Goal: Transaction & Acquisition: Purchase product/service

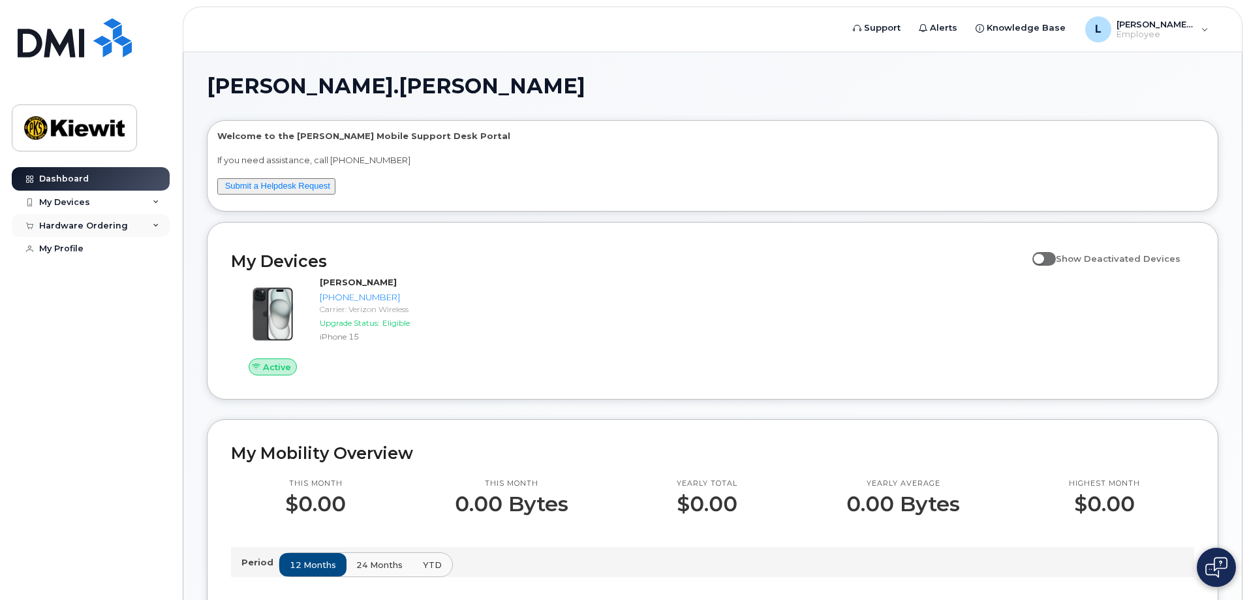
click at [95, 226] on div "Hardware Ordering" at bounding box center [83, 226] width 89 height 10
click at [70, 275] on div "New Order" at bounding box center [70, 274] width 50 height 12
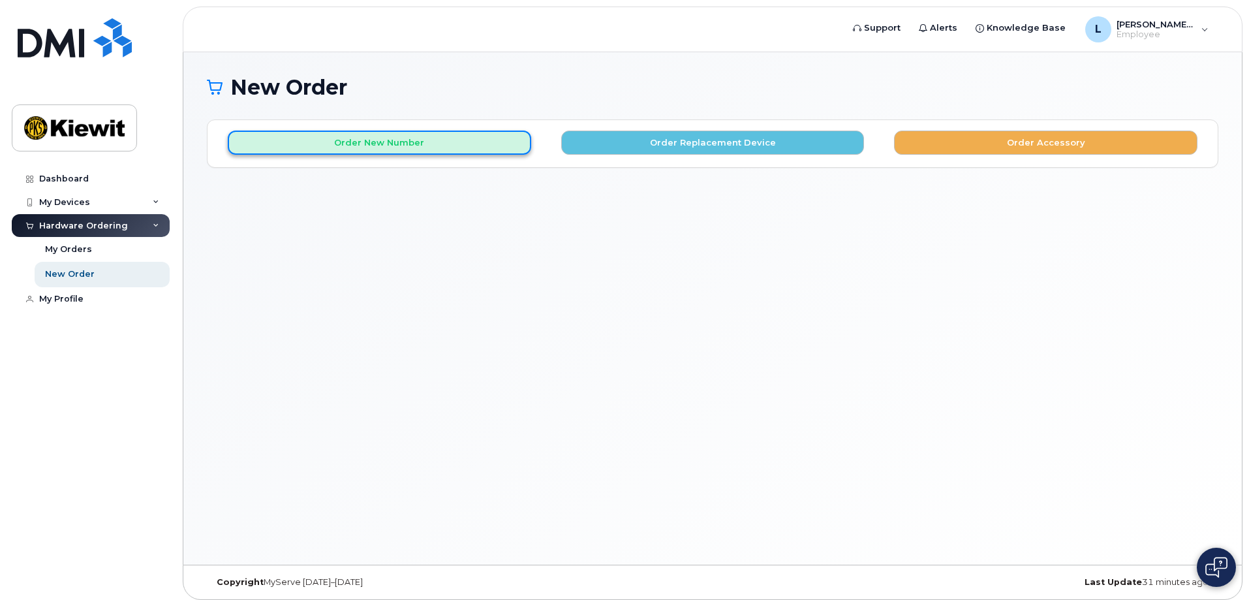
click at [435, 147] on button "Order New Number" at bounding box center [379, 142] width 303 height 24
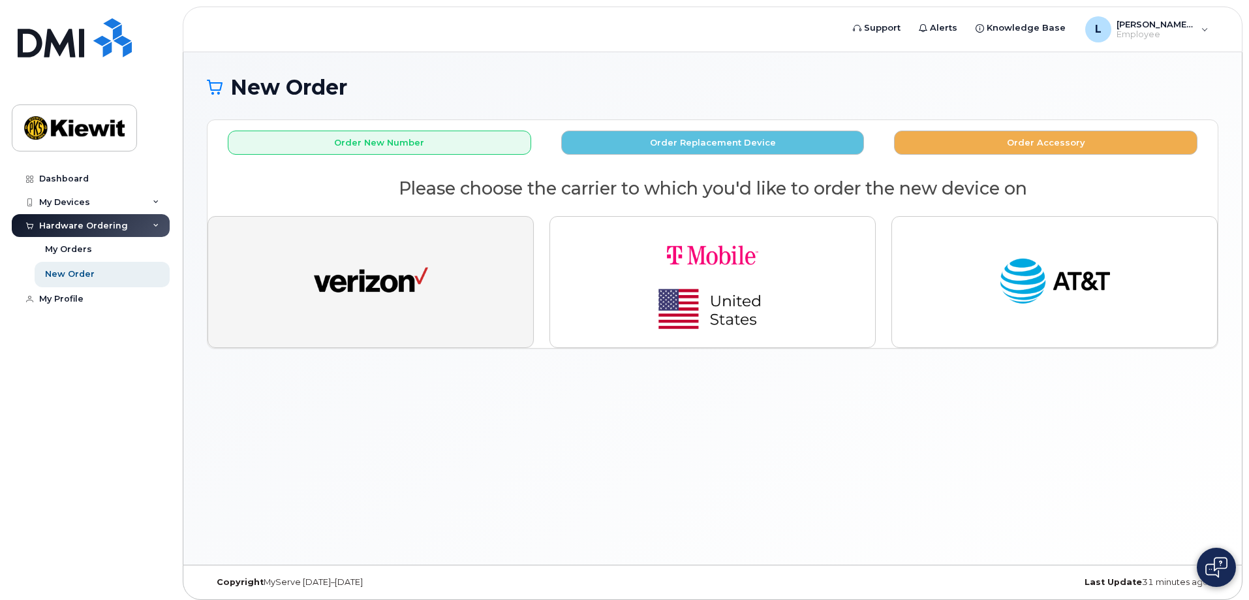
click at [403, 307] on img "button" at bounding box center [371, 282] width 114 height 59
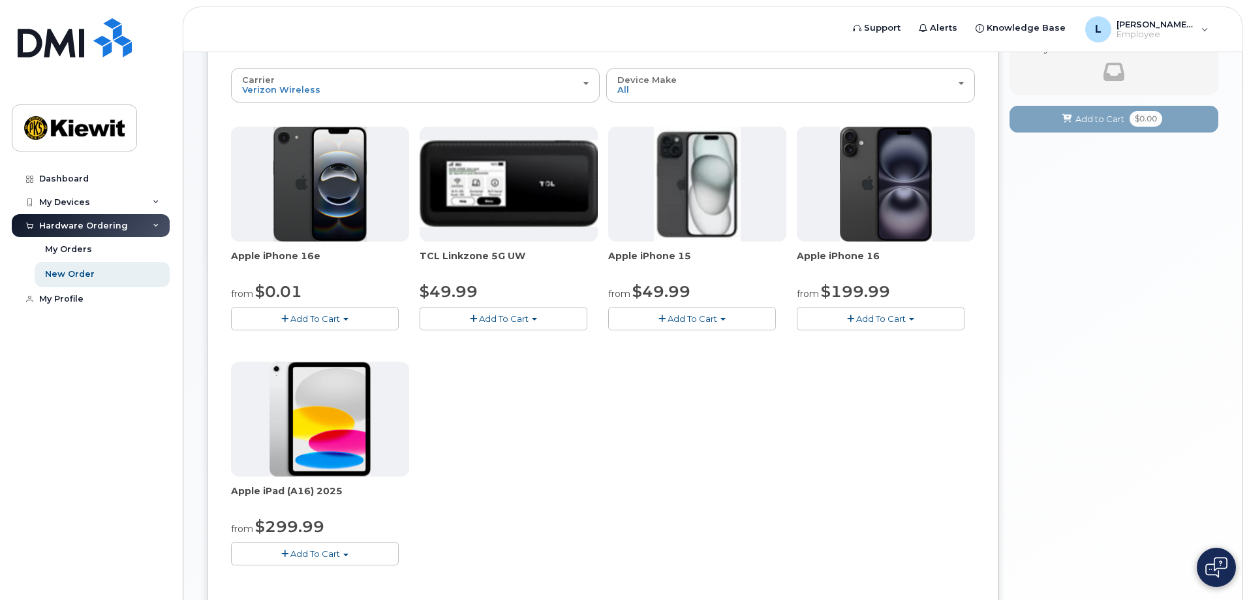
scroll to position [130, 0]
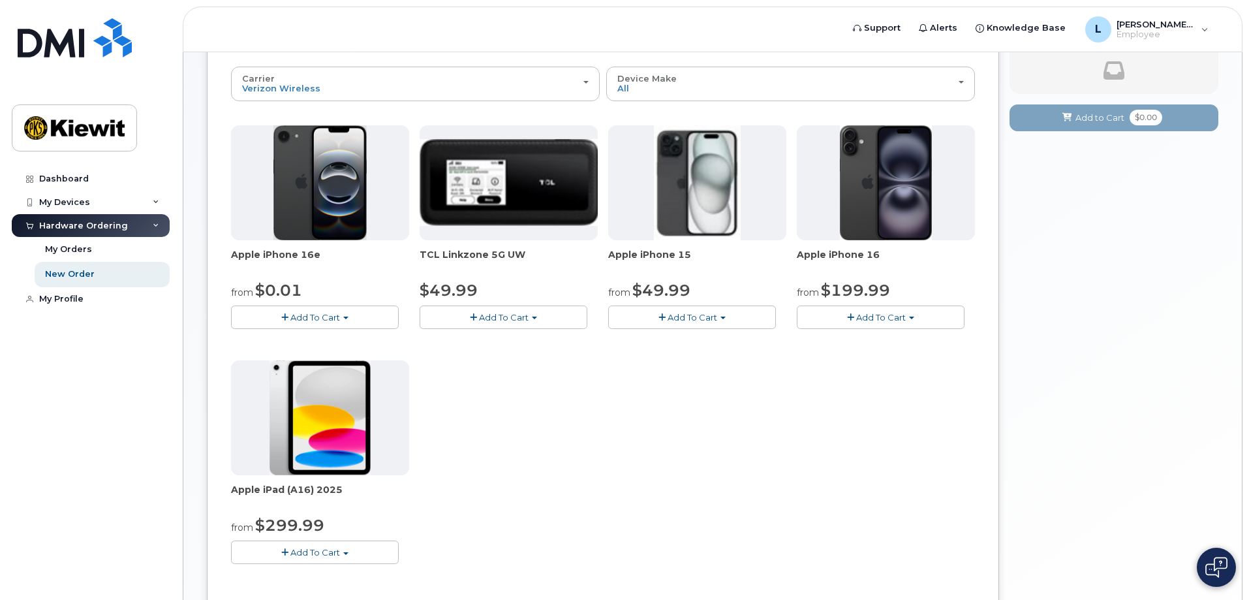
click at [697, 320] on span "Add To Cart" at bounding box center [692, 317] width 50 height 10
click at [681, 341] on link "$49.99 - 2 Year Activation (128GB)" at bounding box center [698, 341] width 174 height 16
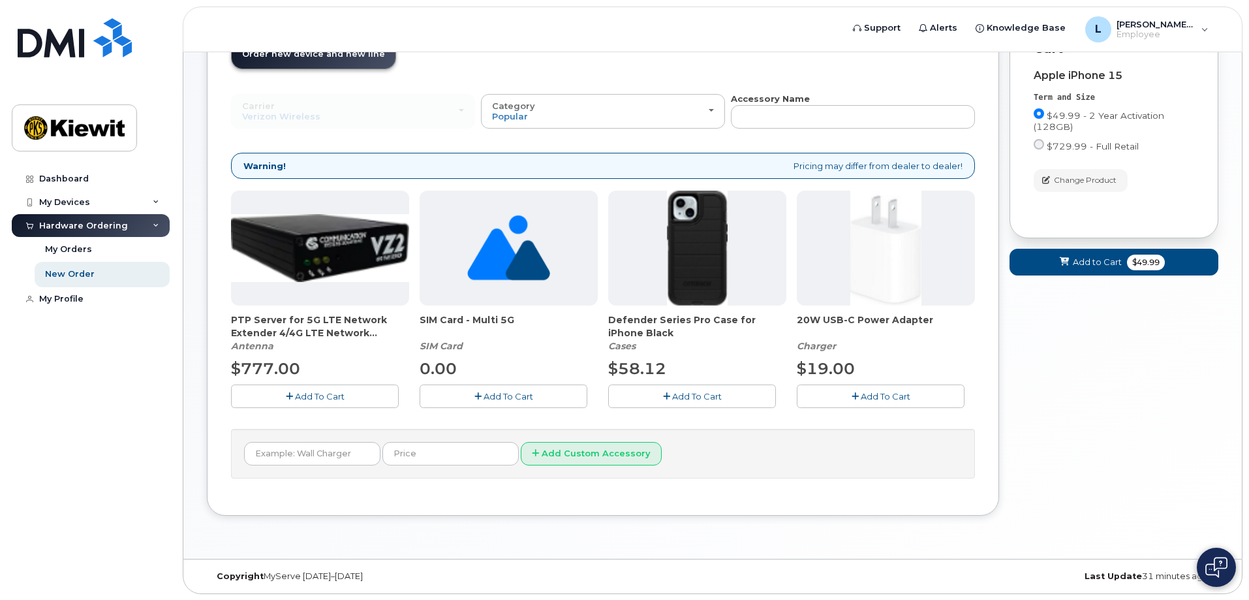
scroll to position [105, 0]
click at [678, 392] on span "Add To Cart" at bounding box center [697, 395] width 50 height 10
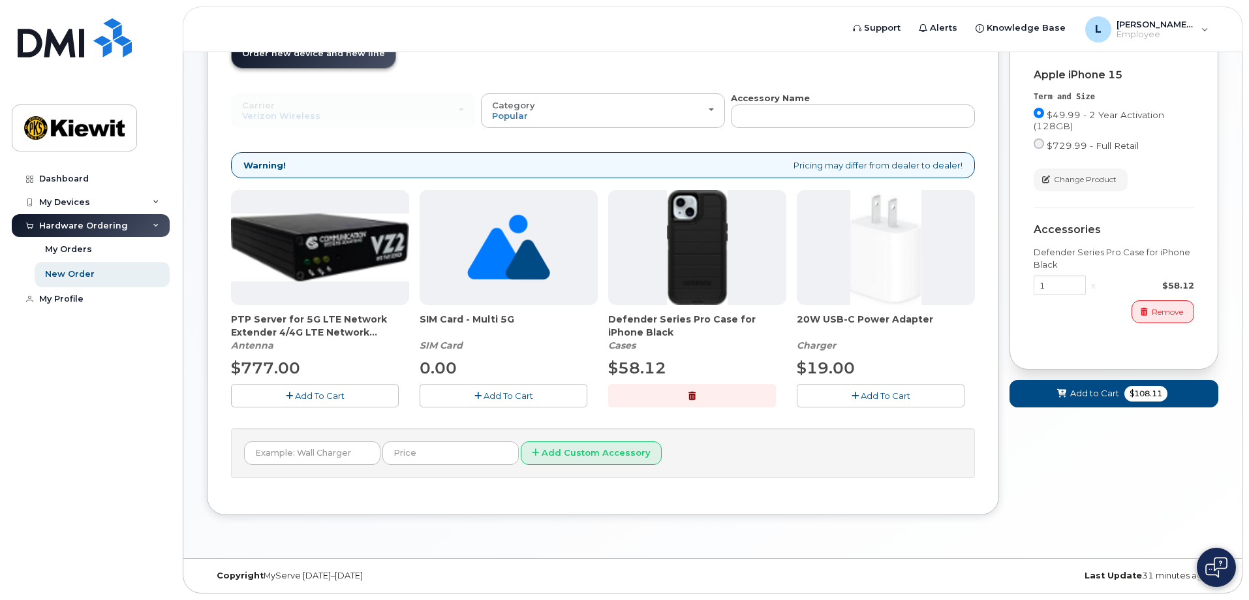
click at [867, 396] on span "Add To Cart" at bounding box center [886, 395] width 50 height 10
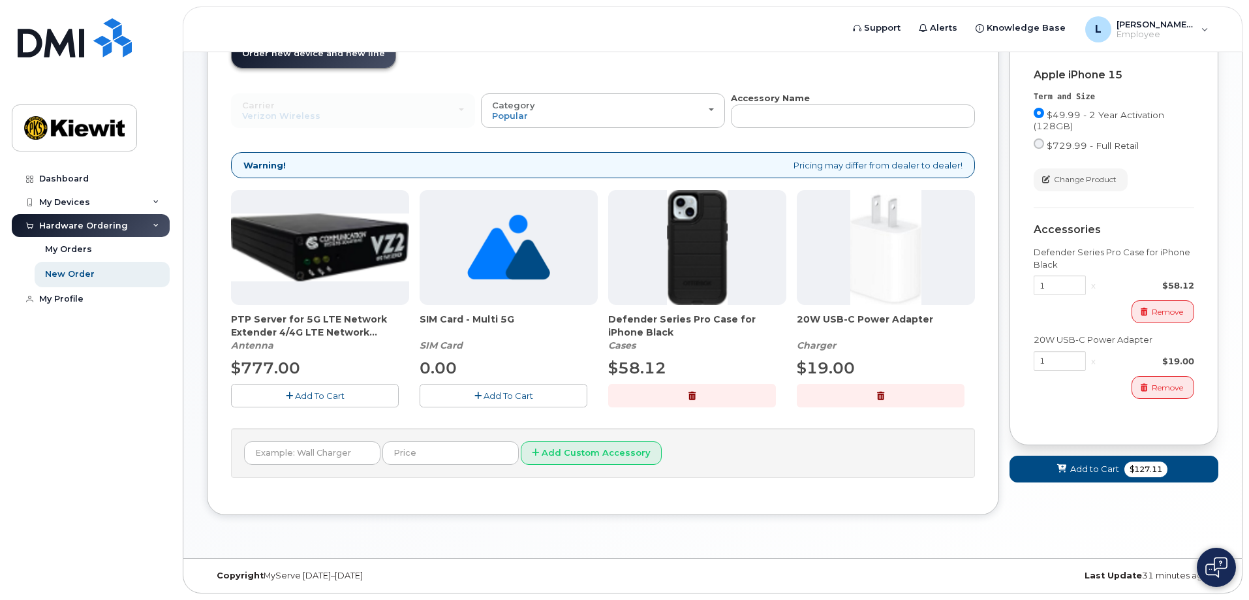
click at [521, 396] on span "Add To Cart" at bounding box center [508, 395] width 50 height 10
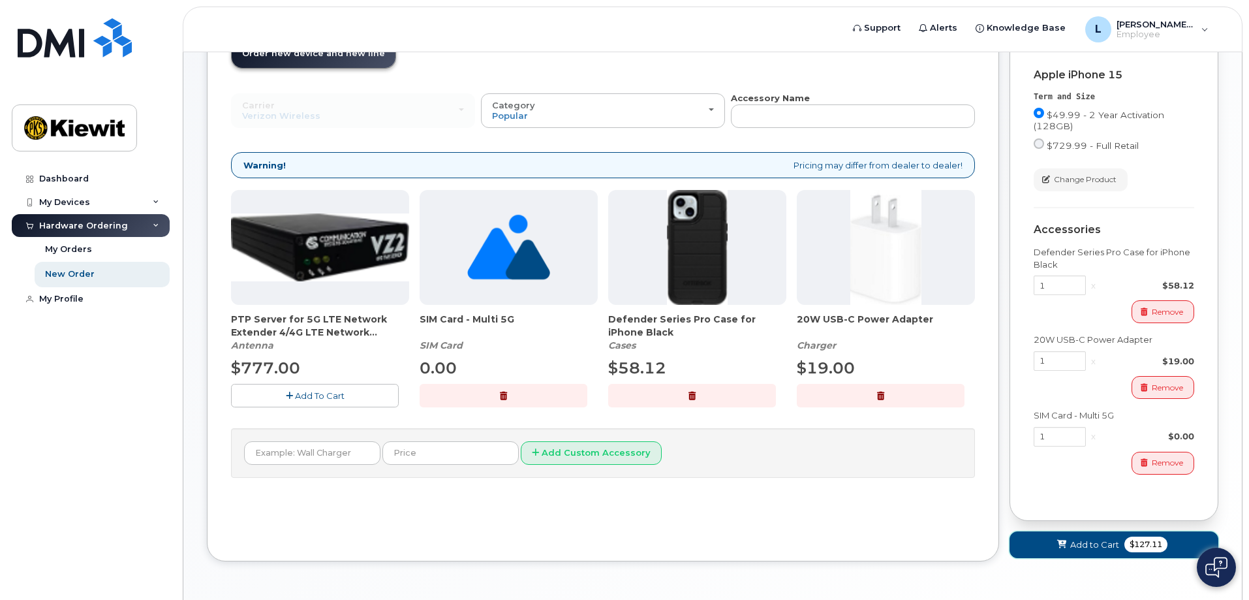
click at [1108, 544] on span "Add to Cart" at bounding box center [1094, 544] width 49 height 12
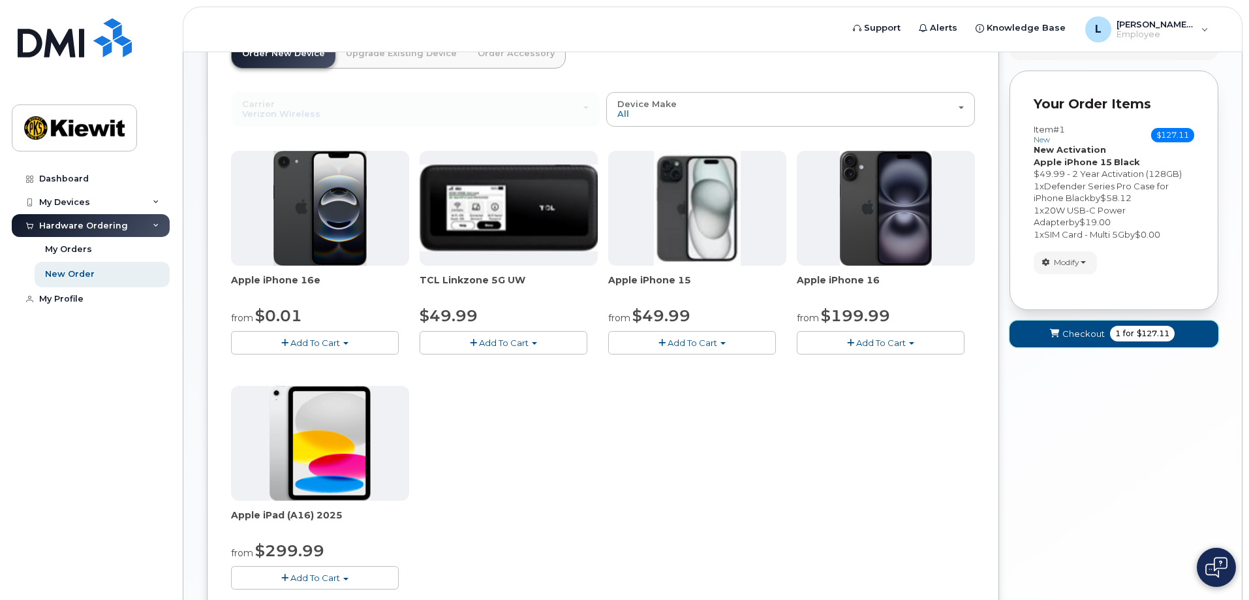
click at [1089, 338] on span "Checkout" at bounding box center [1083, 334] width 42 height 12
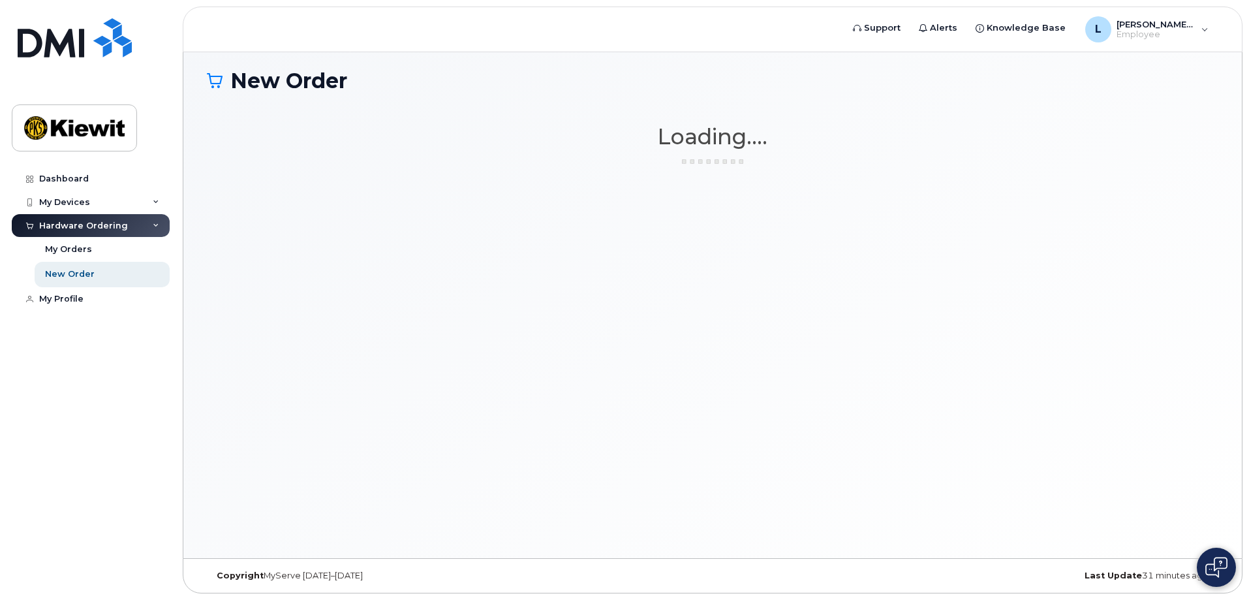
scroll to position [7, 0]
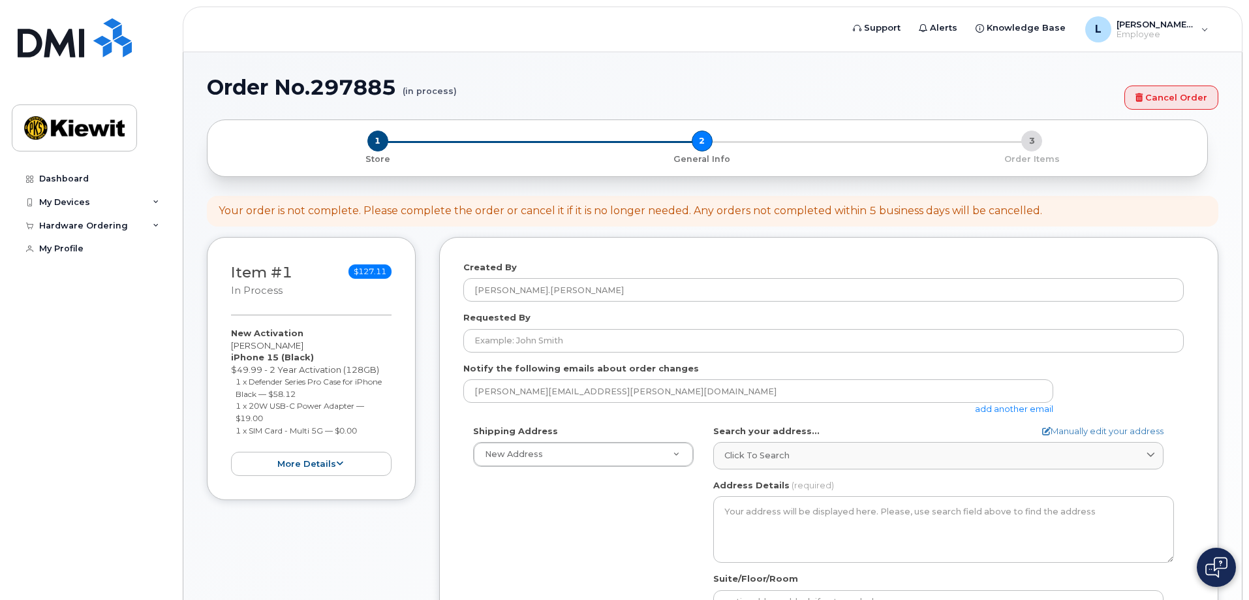
select select
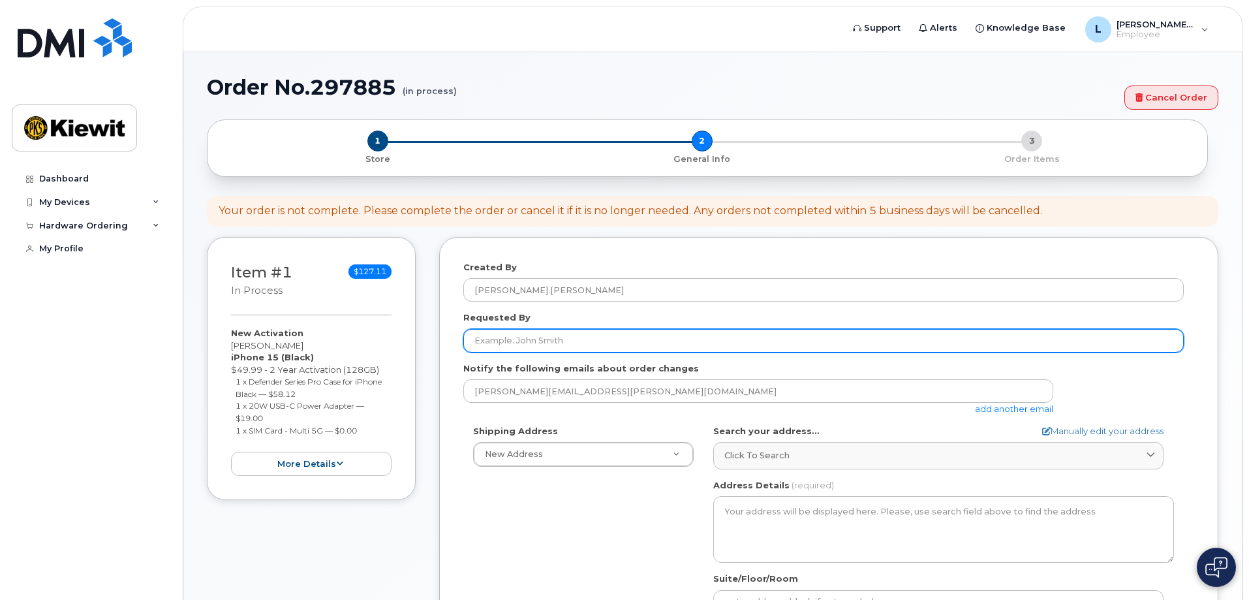
click at [524, 340] on input "Requested By" at bounding box center [823, 340] width 720 height 23
type input "[PERSON_NAME]"
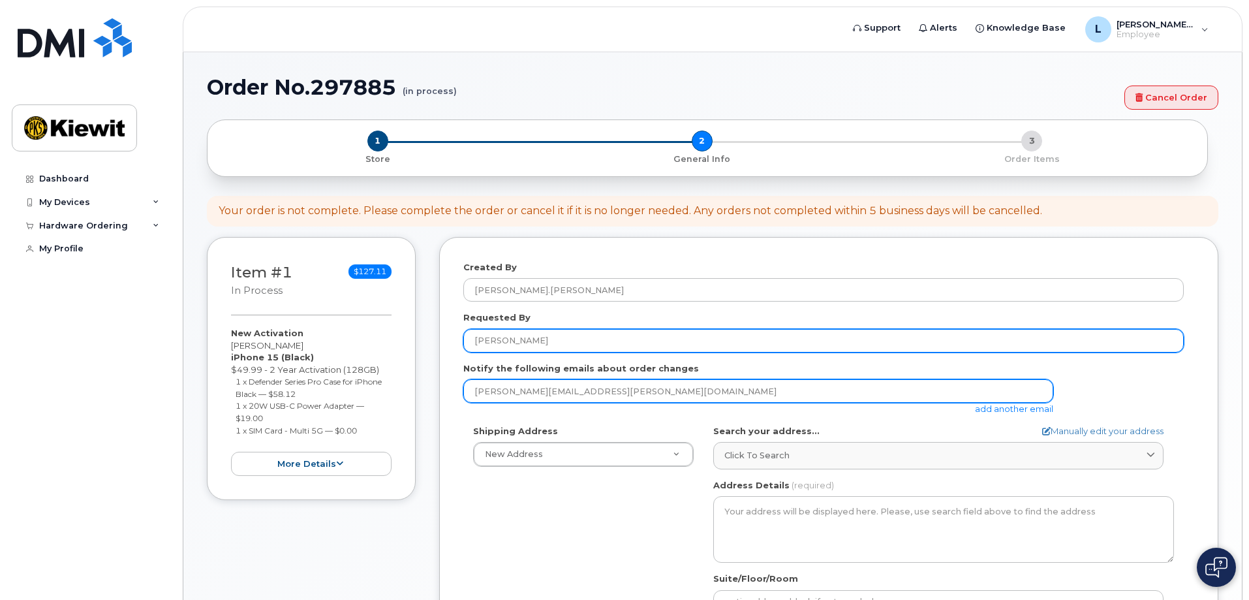
type input "Loren.Canady@kiewit.com"
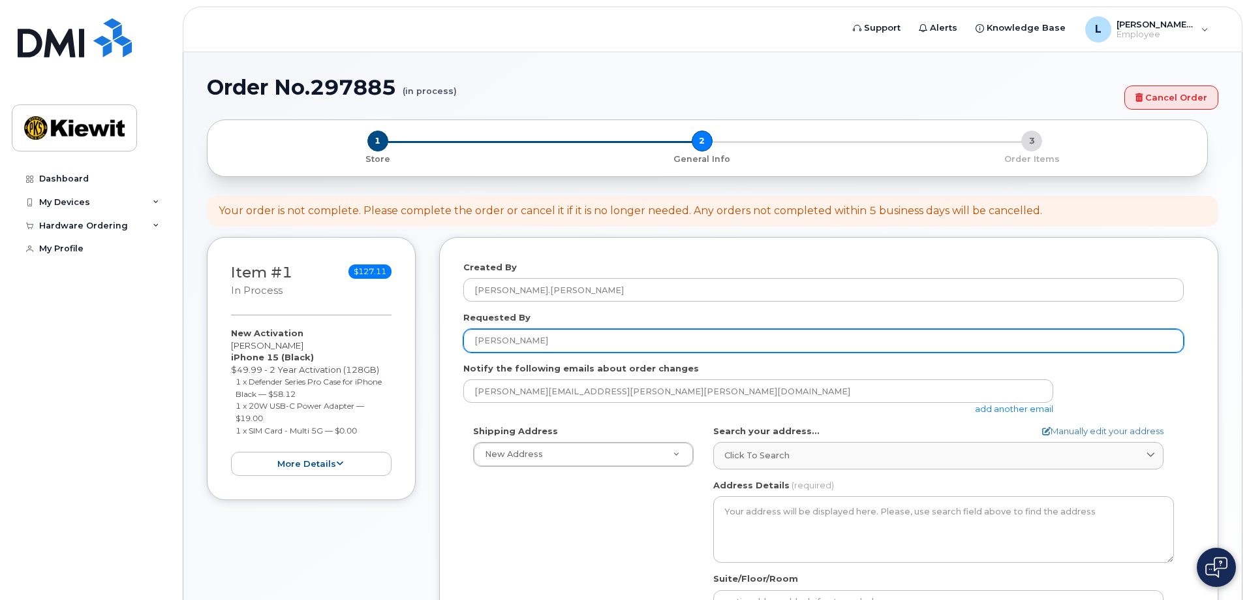
type input "4949 Eastgate Mall"
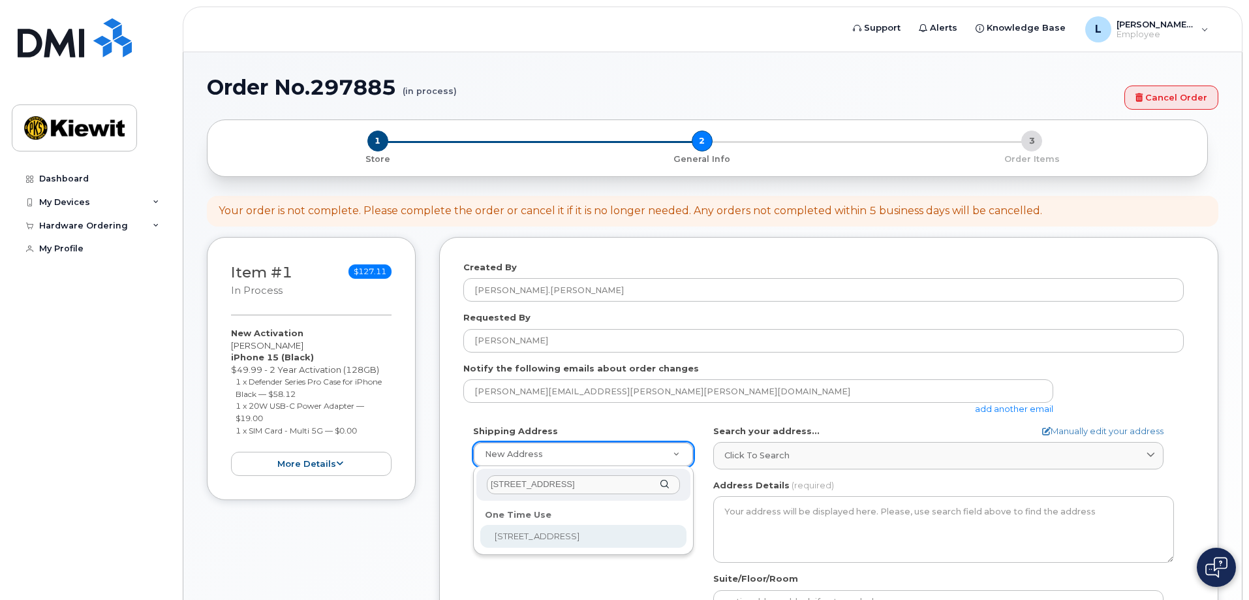
select select "4949 Eastgate Mall"
type textarea "4949 Eastgate Mall SAN DIEGO CA 92121-2820 UNITED STATES"
type input "[PERSON_NAME]"
type input "7072670770"
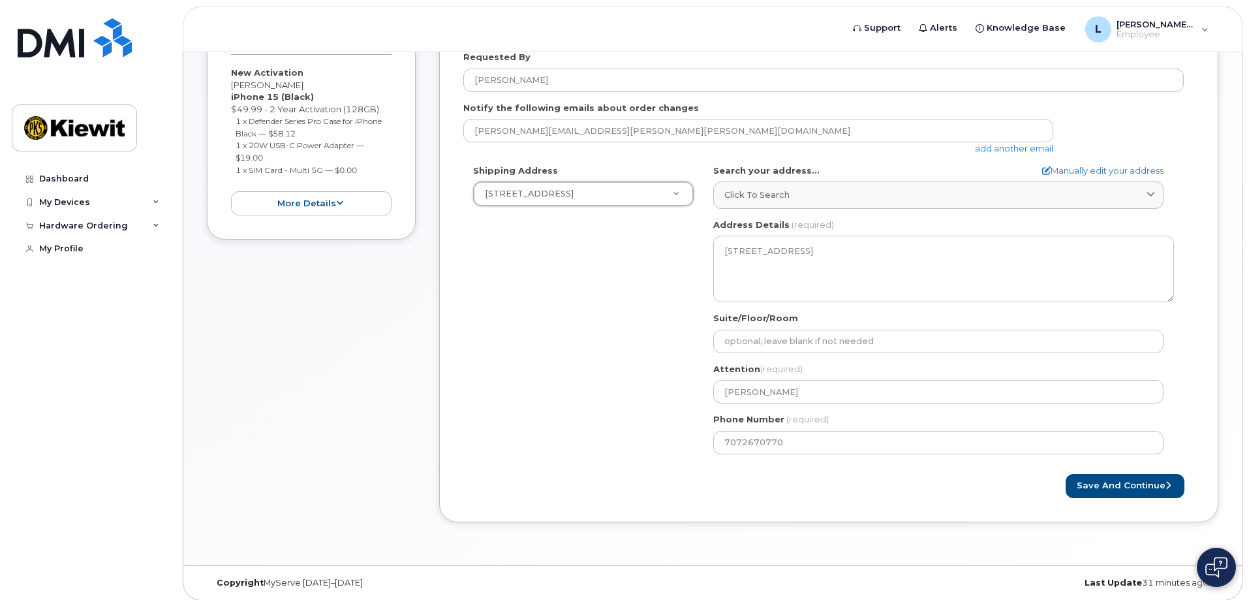
scroll to position [261, 0]
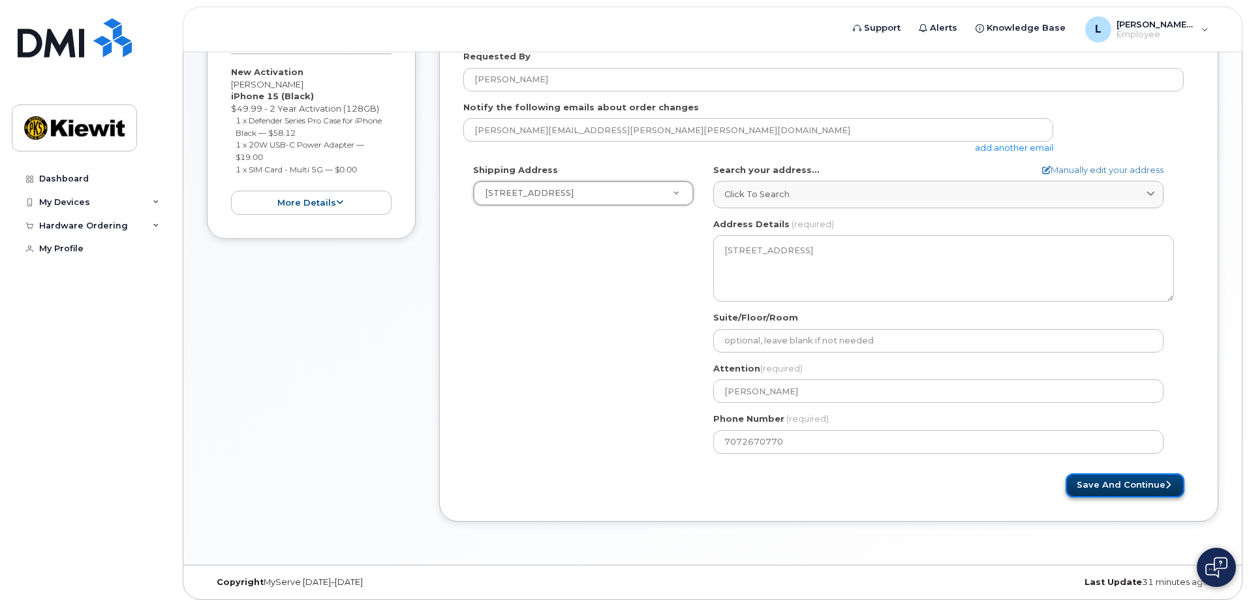
click at [1109, 483] on button "Save and Continue" at bounding box center [1124, 485] width 119 height 24
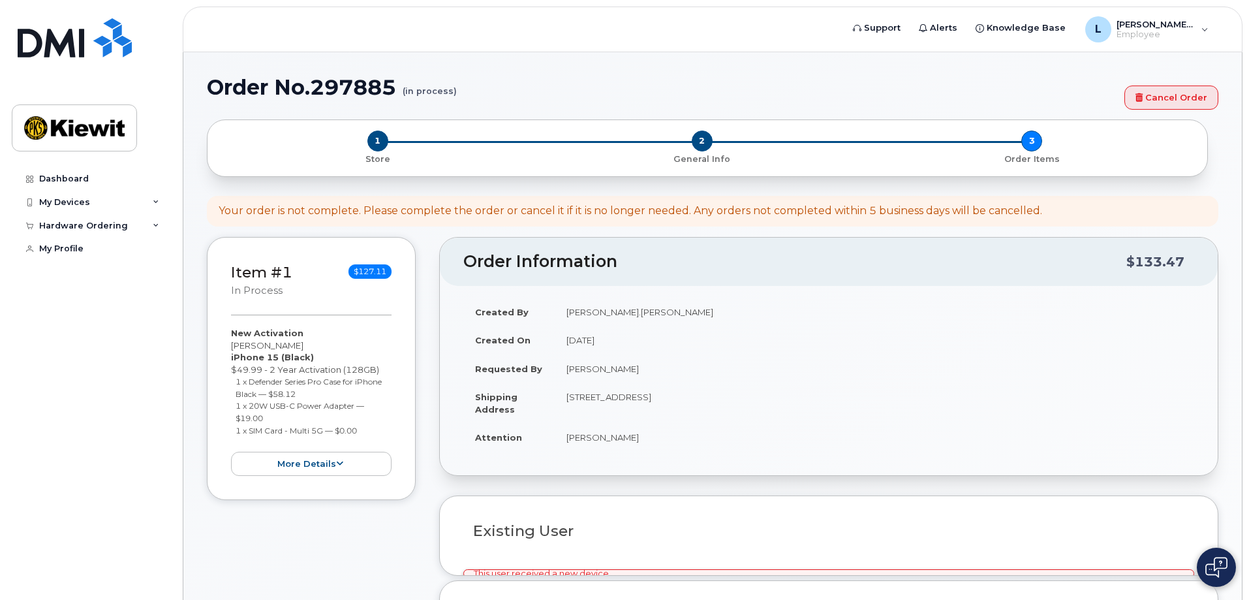
select select
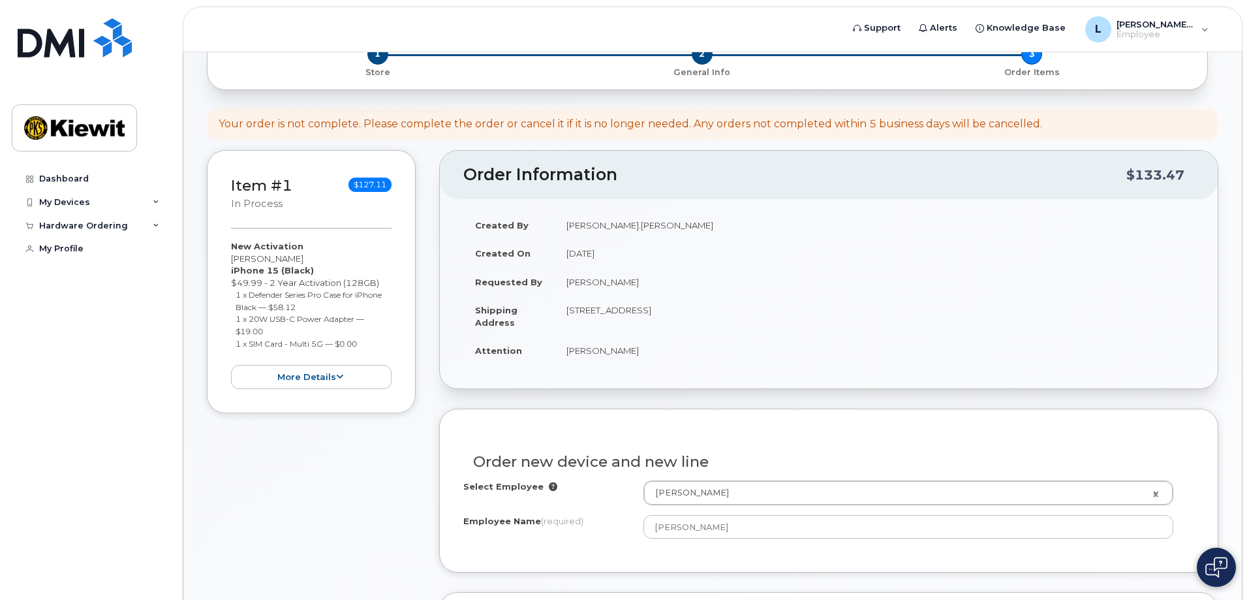
scroll to position [391, 0]
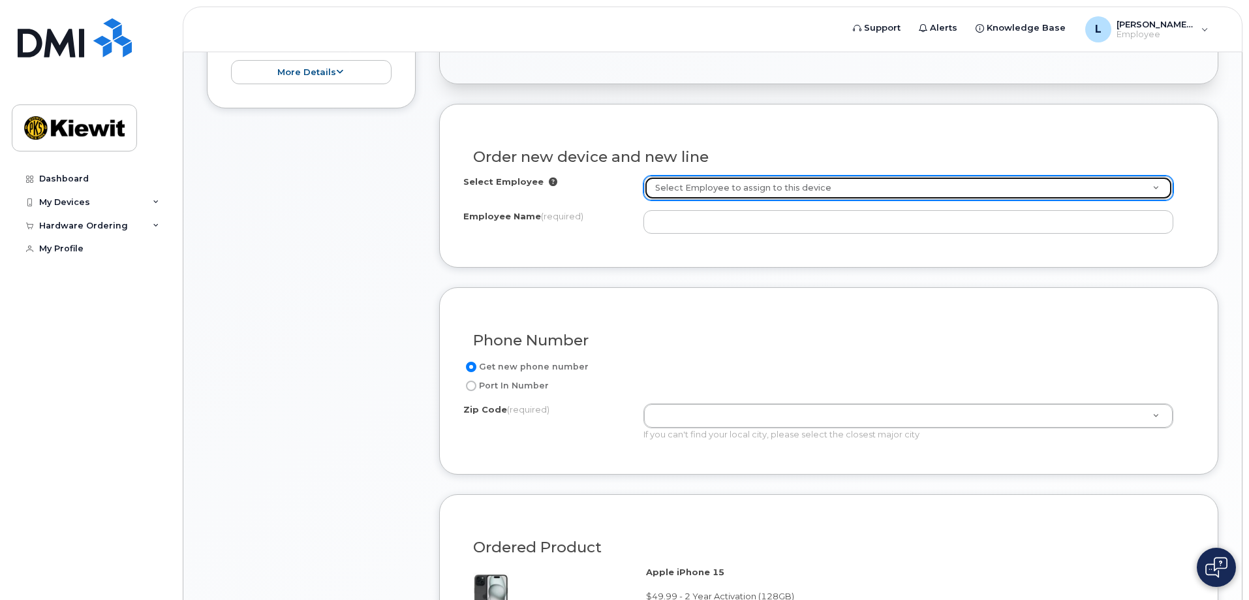
click at [1158, 187] on link "Select Employee to assign to this device" at bounding box center [908, 187] width 528 height 23
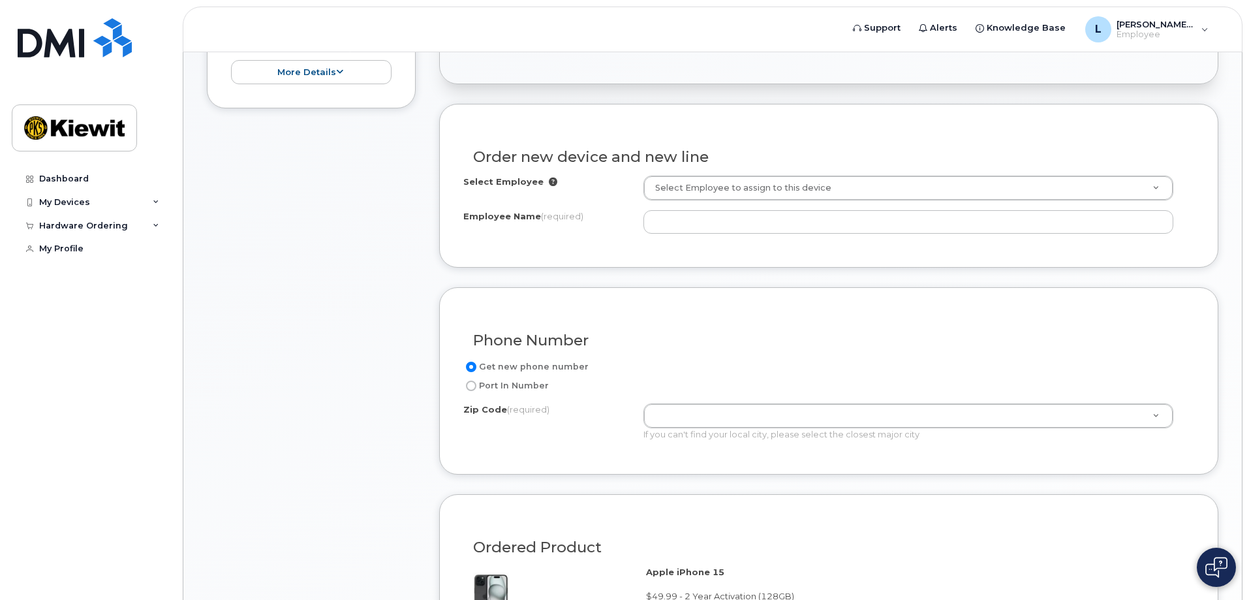
click at [737, 238] on div "Select Employee Select Employee to assign to this device Employee Name (require…" at bounding box center [828, 210] width 731 height 68
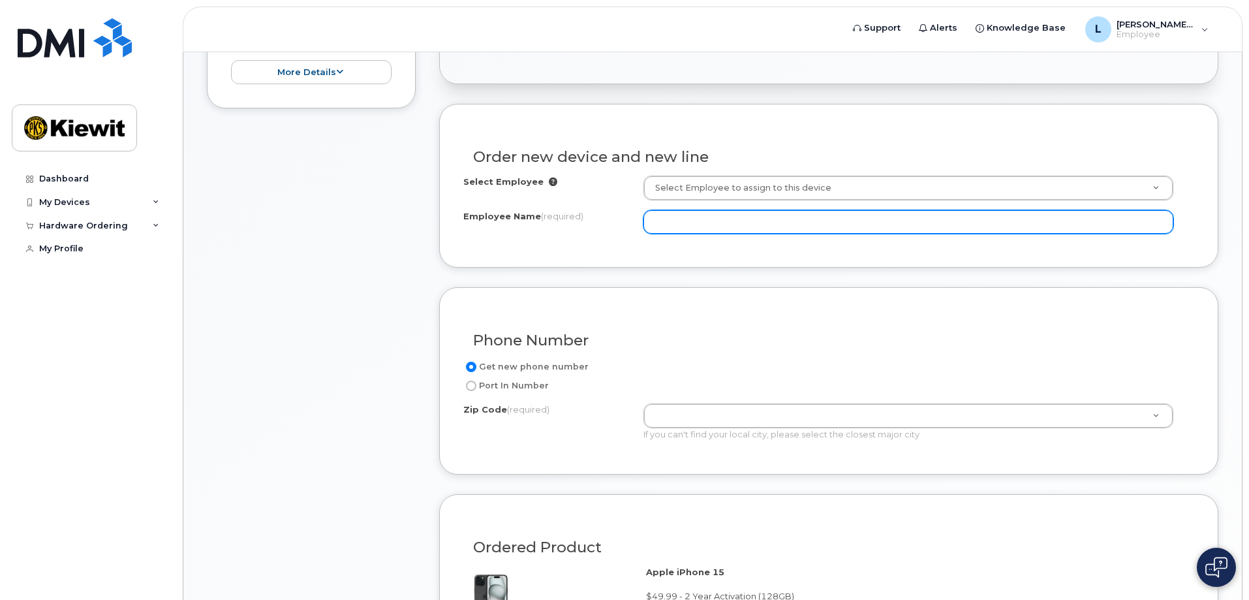
click at [697, 224] on input "Employee Name (required)" at bounding box center [908, 221] width 530 height 23
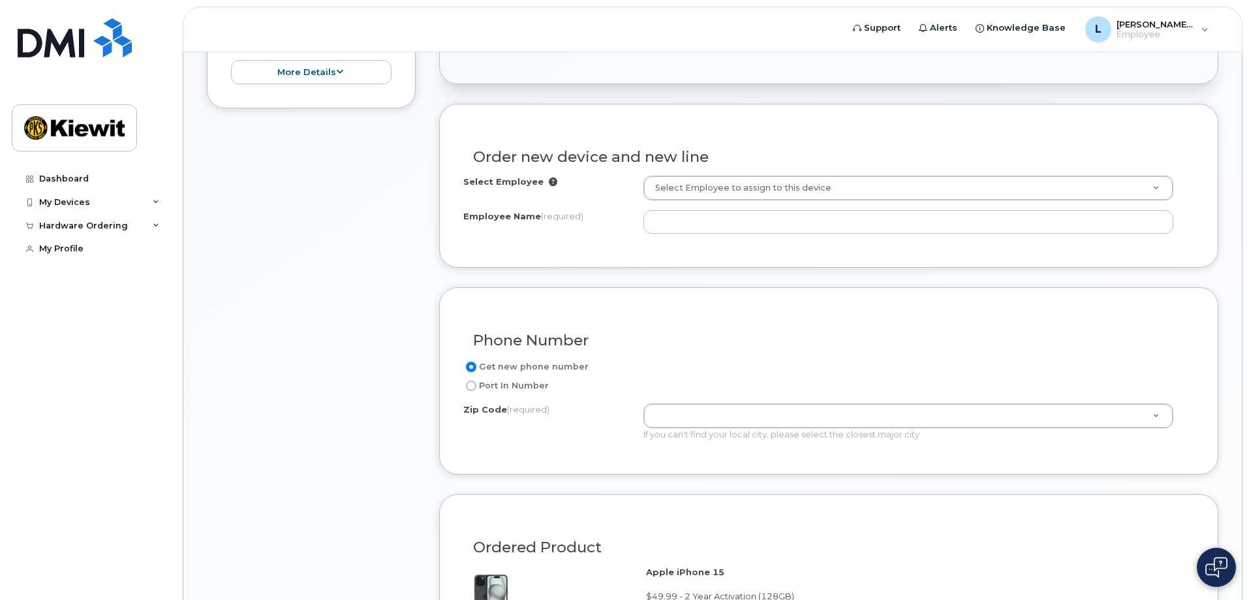
click at [549, 181] on icon at bounding box center [553, 181] width 8 height 8
click at [549, 180] on icon at bounding box center [553, 181] width 8 height 8
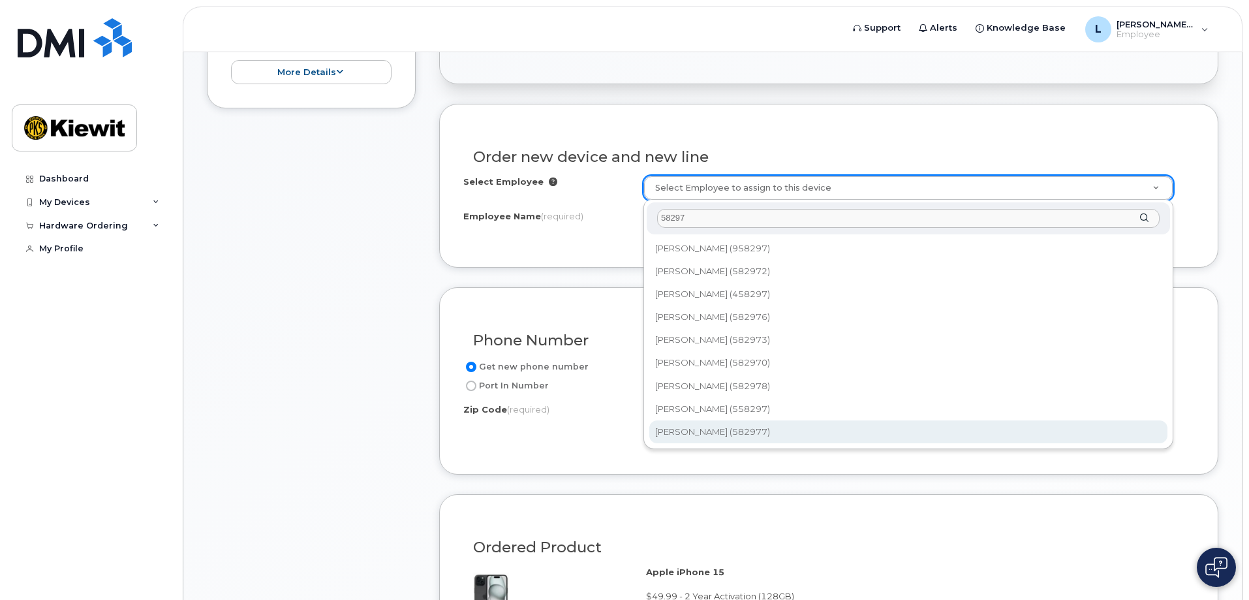
type input "582975"
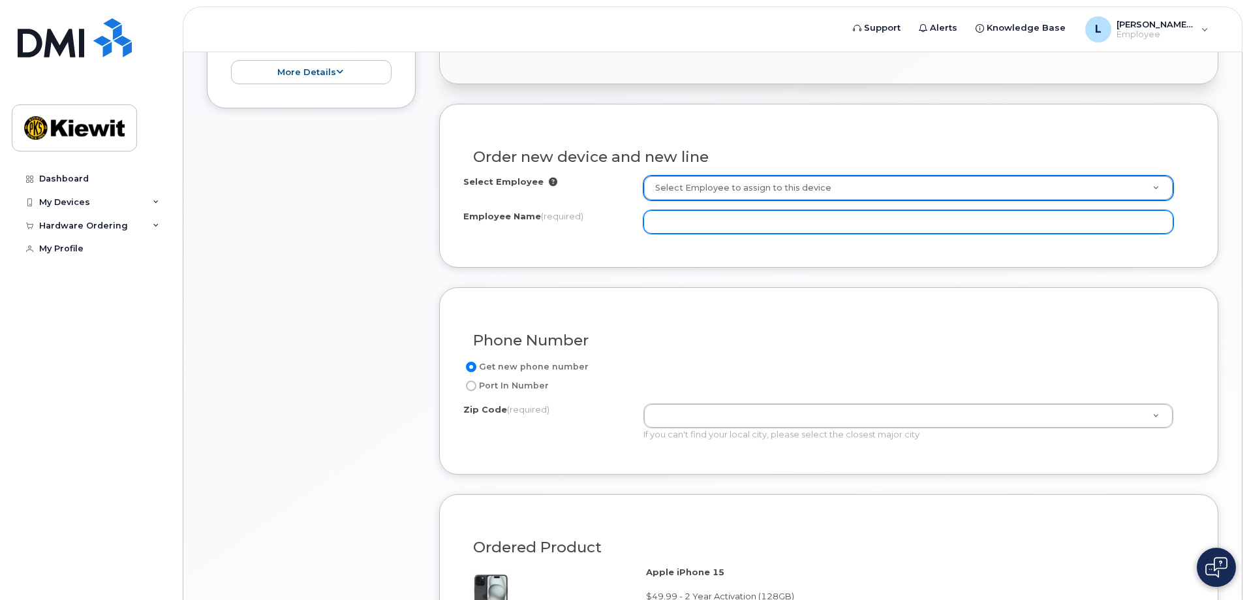
click at [787, 223] on input "Employee Name (required)" at bounding box center [908, 221] width 530 height 23
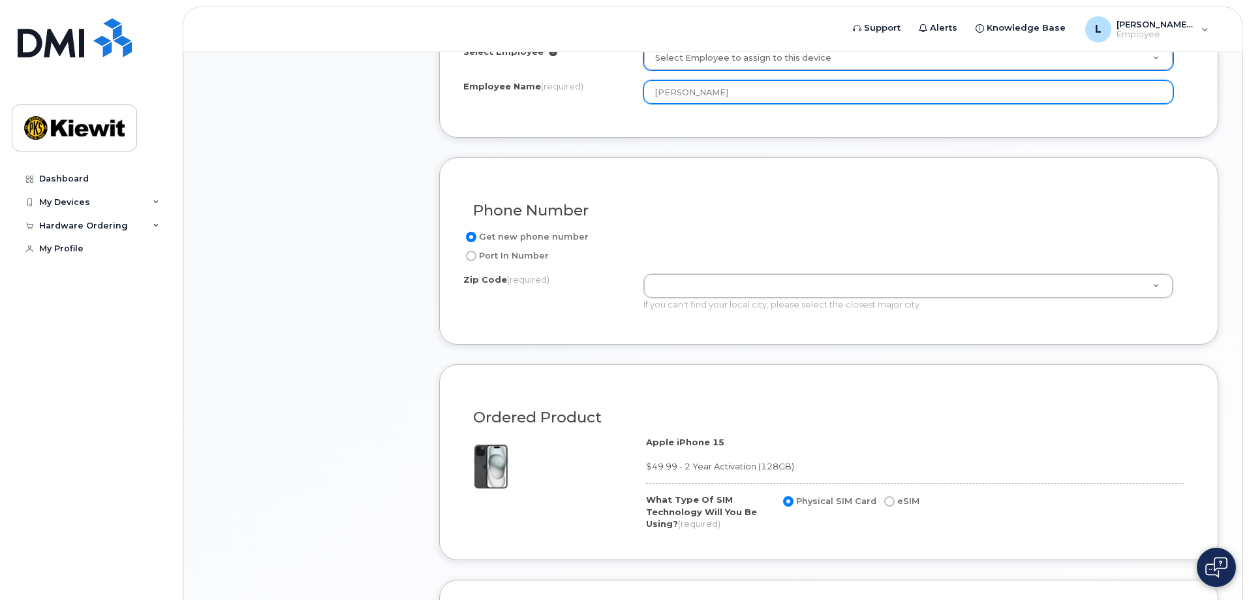
scroll to position [522, 0]
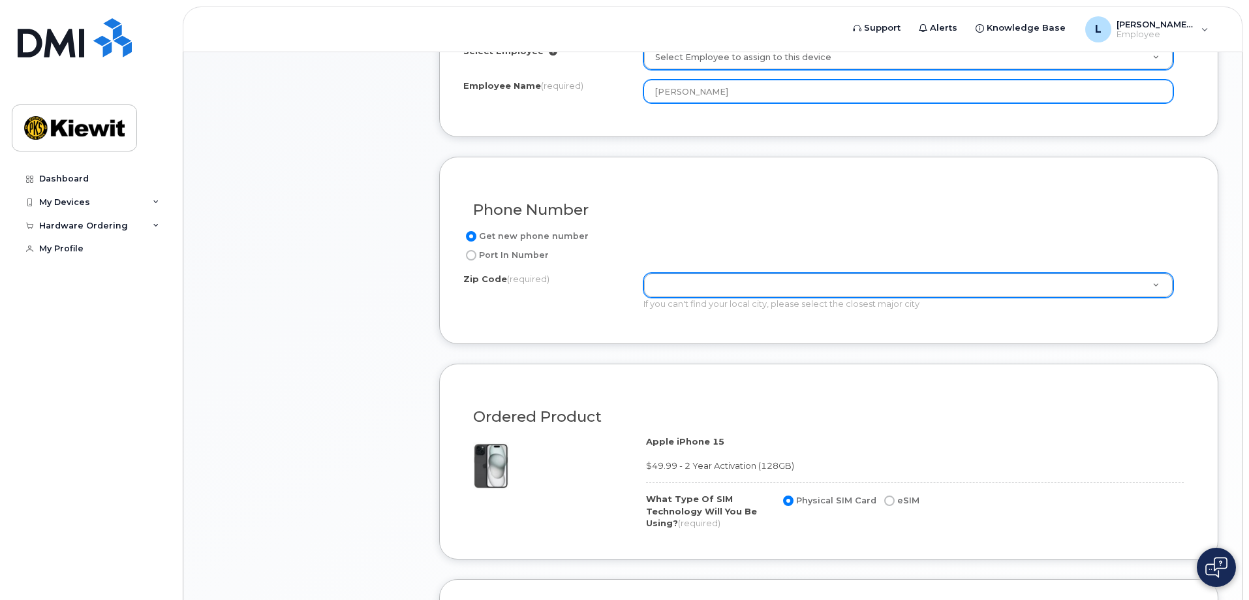
type input "[PERSON_NAME]"
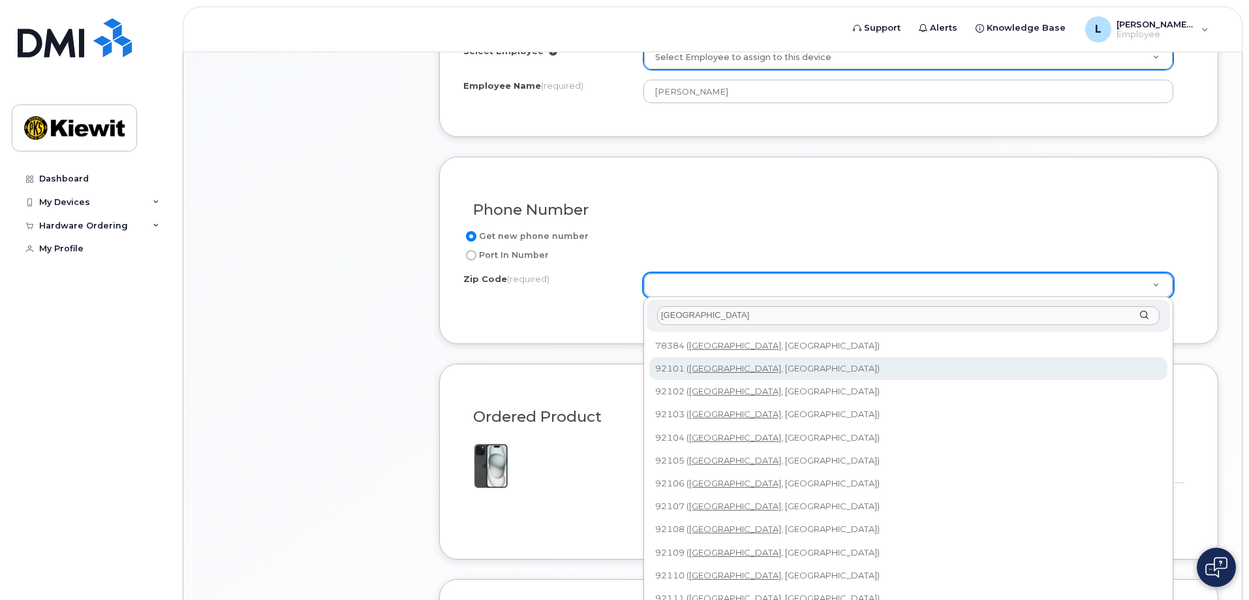
type input "san diego"
type input "92101 (San Diego, CA)"
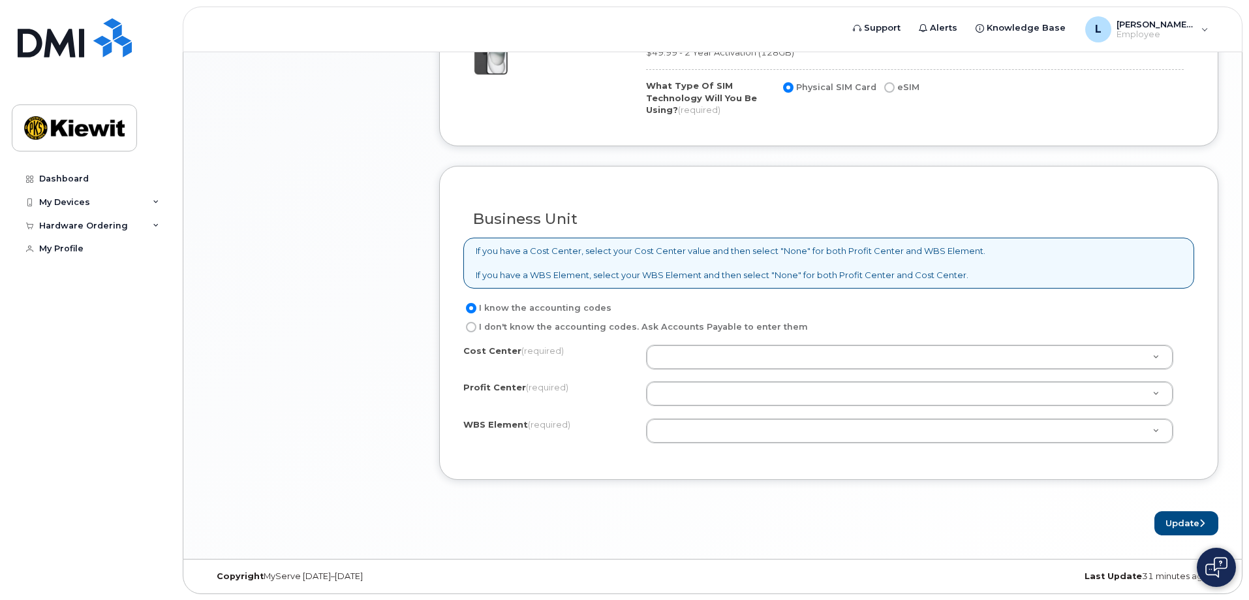
scroll to position [936, 0]
click at [526, 329] on label "I don't know the accounting codes. Ask Accounts Payable to enter them" at bounding box center [635, 326] width 345 height 16
click at [476, 329] on input "I don't know the accounting codes. Ask Accounts Payable to enter them" at bounding box center [471, 326] width 10 height 10
radio input "true"
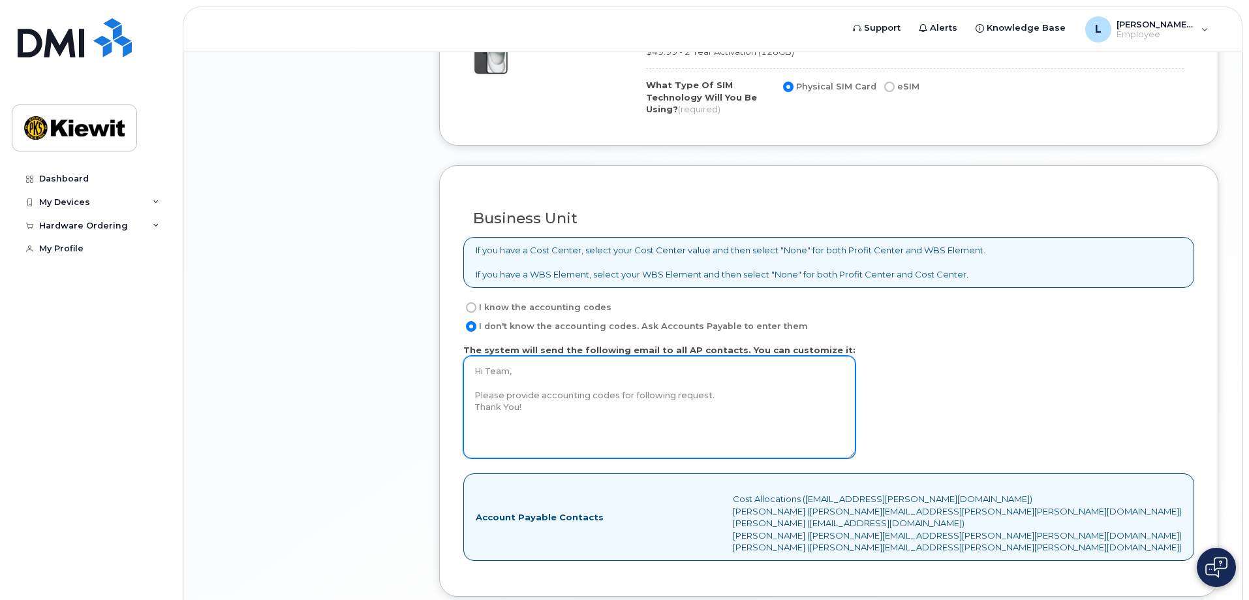
click at [506, 406] on textarea "Hi Team, Please provide accounting codes for following request. Thank You!" at bounding box center [659, 407] width 392 height 102
click at [525, 414] on textarea "Hi Team, Please provide accounting codes for following request. Thank You!" at bounding box center [659, 407] width 392 height 102
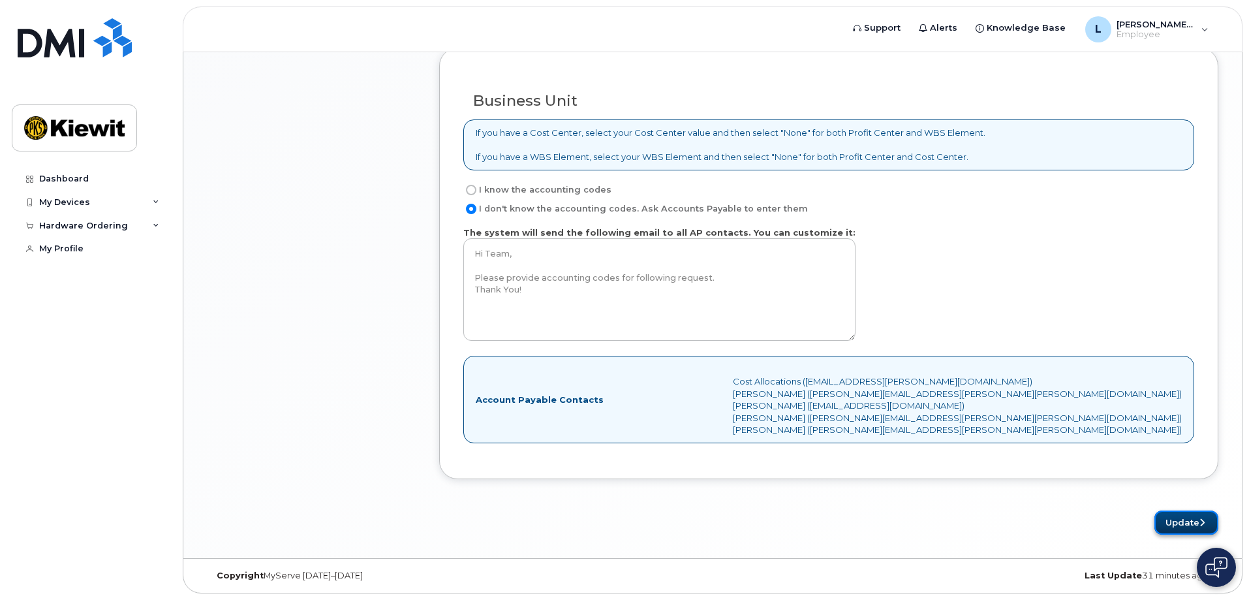
click at [1185, 521] on button "Update" at bounding box center [1186, 522] width 64 height 24
